Goal: Navigation & Orientation: Go to known website

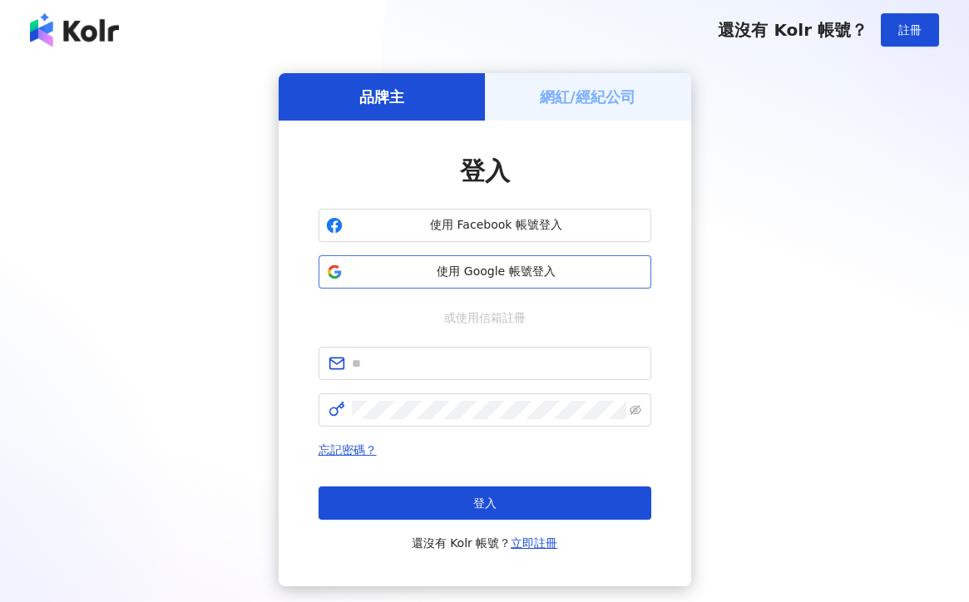
click at [506, 256] on button "使用 Google 帳號登入" at bounding box center [485, 271] width 333 height 33
click at [532, 274] on span "使用 Google 帳號登入" at bounding box center [496, 272] width 294 height 17
